Goal: Contribute content: Contribute content

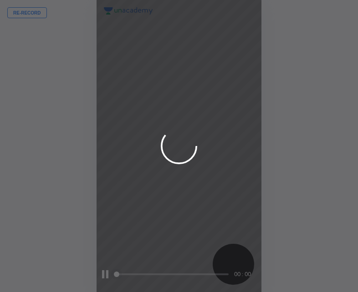
scroll to position [292, 212]
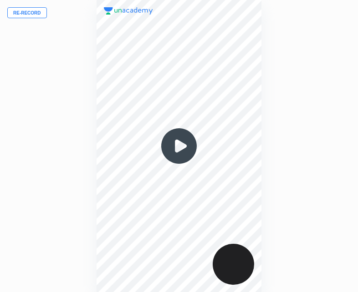
click at [177, 146] on img at bounding box center [179, 146] width 44 height 44
click at [26, 15] on button "Re-record" at bounding box center [27, 12] width 40 height 11
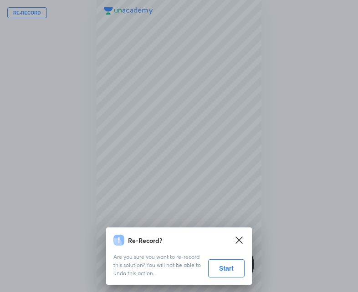
click at [227, 262] on button "Start" at bounding box center [226, 268] width 36 height 18
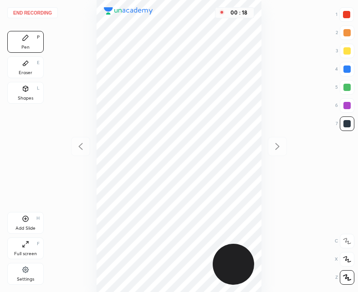
click at [30, 96] on div "Shapes" at bounding box center [25, 98] width 15 height 5
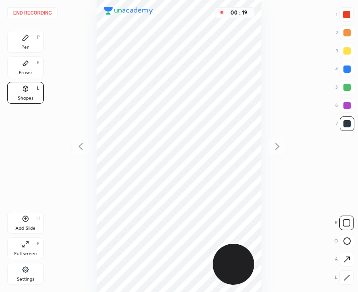
click at [350, 275] on div at bounding box center [346, 277] width 15 height 15
click at [28, 41] on icon at bounding box center [25, 37] width 7 height 7
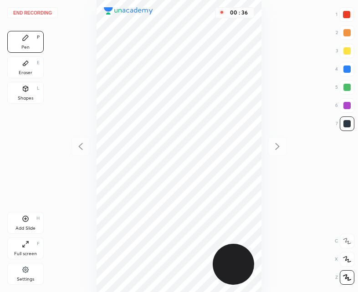
click at [26, 220] on icon at bounding box center [25, 218] width 7 height 7
click at [13, 76] on div "Eraser E" at bounding box center [25, 67] width 36 height 22
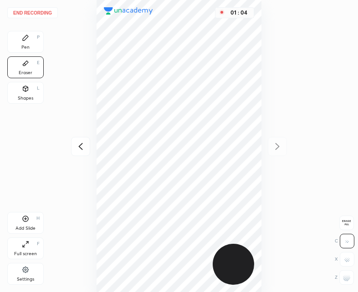
click at [13, 39] on div "Pen P" at bounding box center [25, 42] width 36 height 22
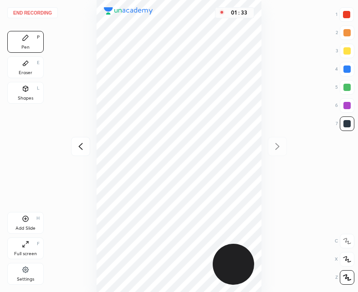
click at [263, 159] on div "01 : 33" at bounding box center [179, 146] width 212 height 292
click at [77, 148] on icon at bounding box center [80, 146] width 11 height 11
click at [346, 14] on div at bounding box center [346, 14] width 7 height 7
click at [25, 71] on div "Eraser" at bounding box center [26, 73] width 14 height 5
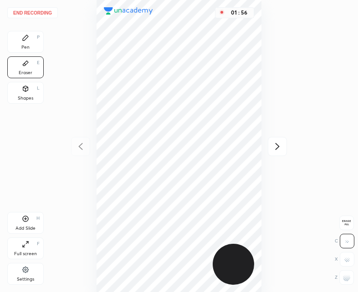
click at [23, 42] on div "Pen P" at bounding box center [25, 42] width 36 height 22
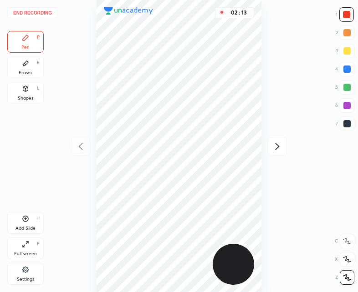
click at [275, 148] on icon at bounding box center [277, 146] width 11 height 11
click at [81, 146] on icon at bounding box center [80, 146] width 11 height 11
click at [282, 147] on icon at bounding box center [277, 146] width 11 height 11
click at [86, 147] on icon at bounding box center [80, 146] width 11 height 11
click at [278, 148] on icon at bounding box center [277, 146] width 11 height 11
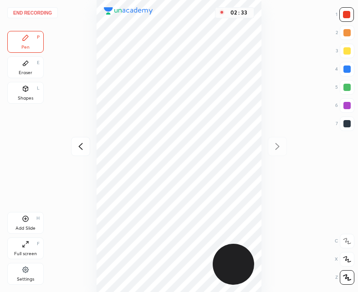
click at [26, 227] on div "Add Slide" at bounding box center [25, 228] width 20 height 5
click at [83, 145] on icon at bounding box center [80, 146] width 11 height 11
click at [32, 218] on div "Add Slide H" at bounding box center [25, 223] width 36 height 22
click at [81, 145] on icon at bounding box center [81, 146] width 4 height 7
click at [279, 146] on icon at bounding box center [277, 146] width 11 height 11
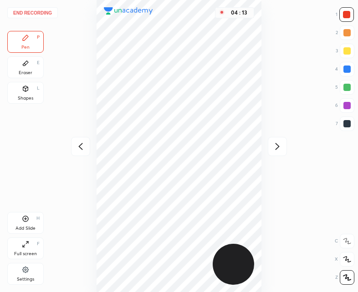
click at [79, 151] on icon at bounding box center [80, 146] width 11 height 11
click at [281, 150] on icon at bounding box center [277, 146] width 11 height 11
click at [33, 11] on button "End recording" at bounding box center [32, 12] width 50 height 11
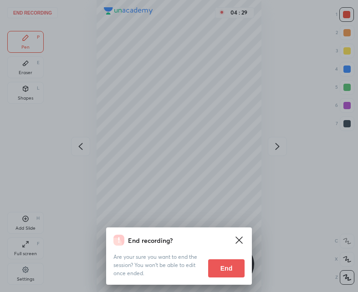
click at [228, 274] on button "End" at bounding box center [226, 268] width 36 height 18
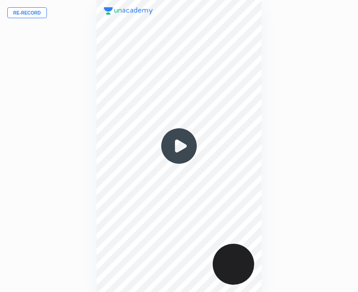
click at [182, 142] on img at bounding box center [179, 146] width 44 height 44
